Goal: Task Accomplishment & Management: Manage account settings

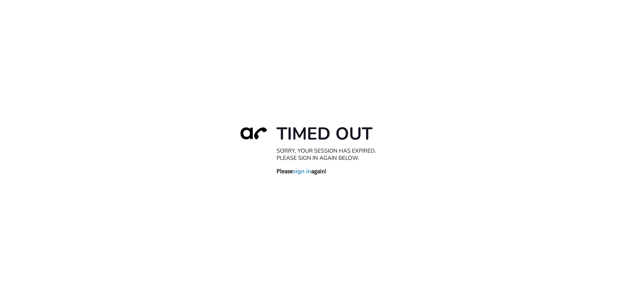
click at [62, 280] on div "Timed Out Sorry, your session has expired. Please sign in again below. Please s…" at bounding box center [308, 150] width 617 height 301
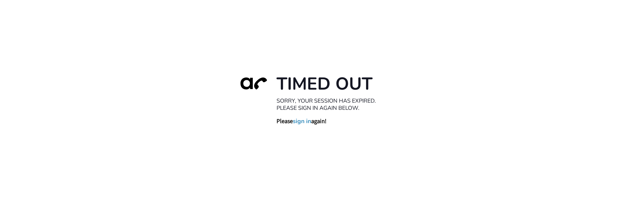
click at [265, 121] on link "sign in" at bounding box center [302, 121] width 18 height 7
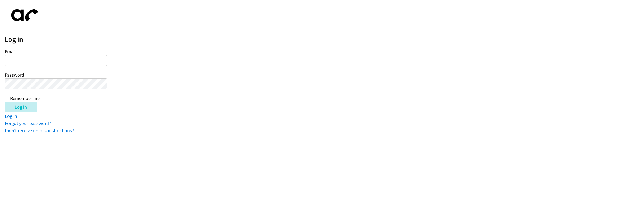
click at [29, 61] on input "Email" at bounding box center [56, 60] width 102 height 11
type input "[EMAIL_ADDRESS][DOMAIN_NAME]"
click at [5, 102] on input "Log in" at bounding box center [21, 107] width 32 height 11
